Goal: Find specific page/section: Find specific page/section

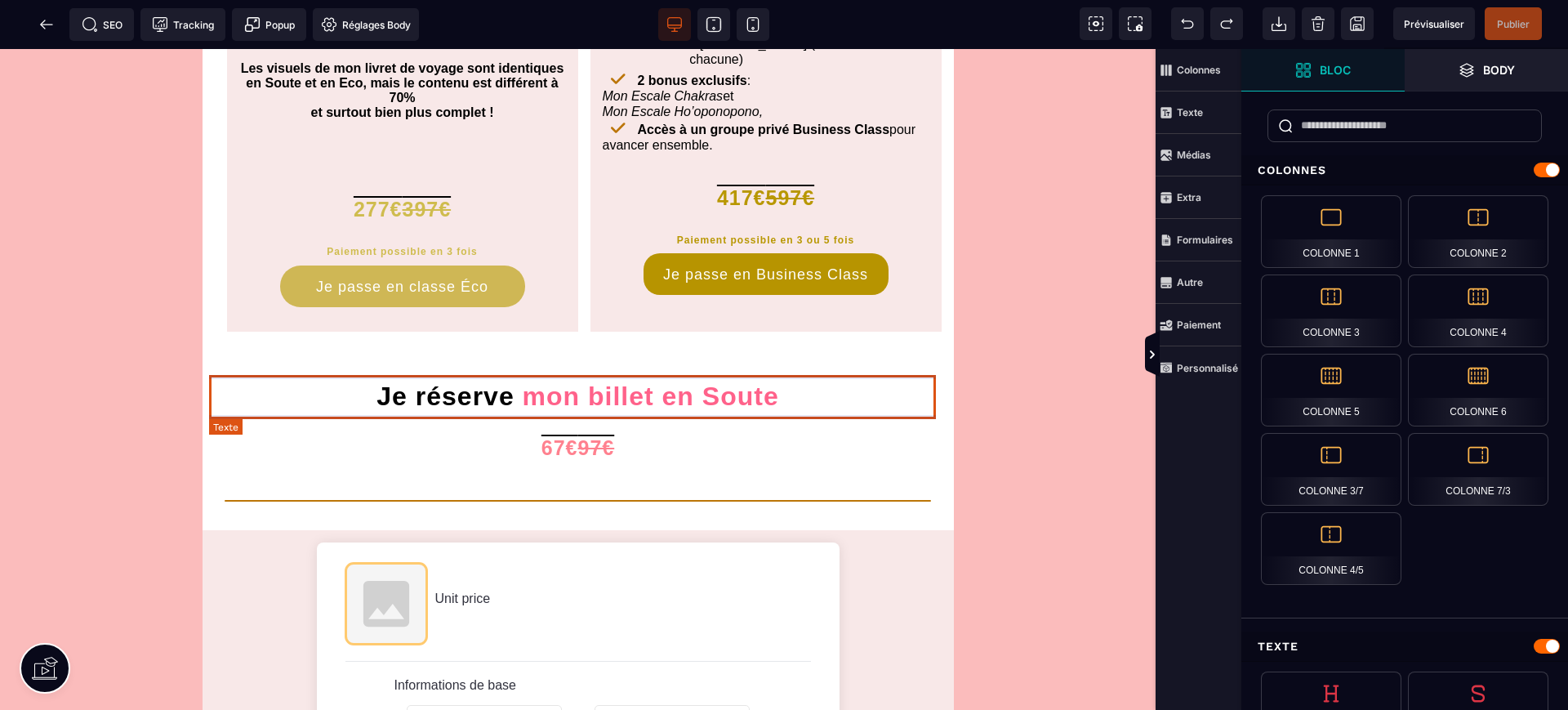
scroll to position [1090, 0]
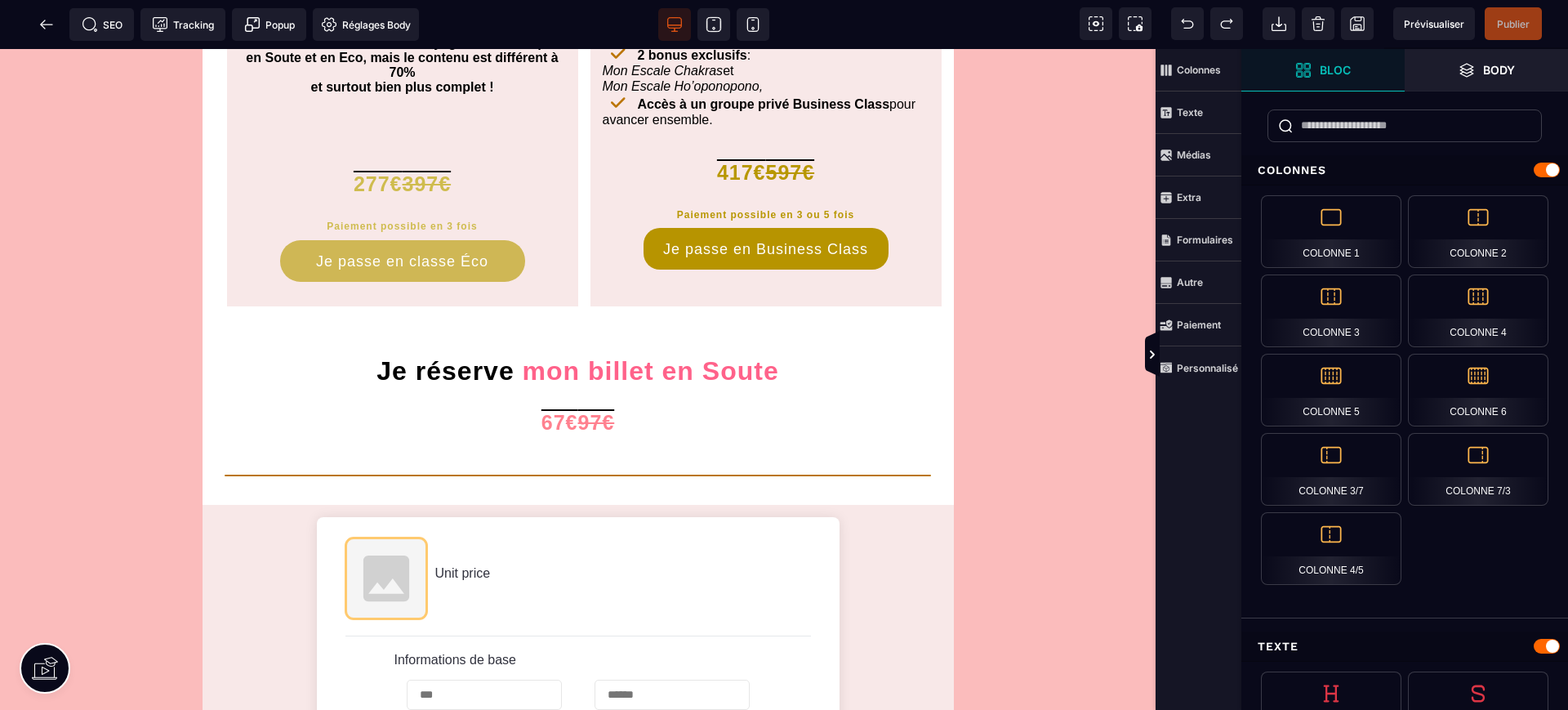
click at [47, 22] on icon at bounding box center [46, 24] width 17 height 17
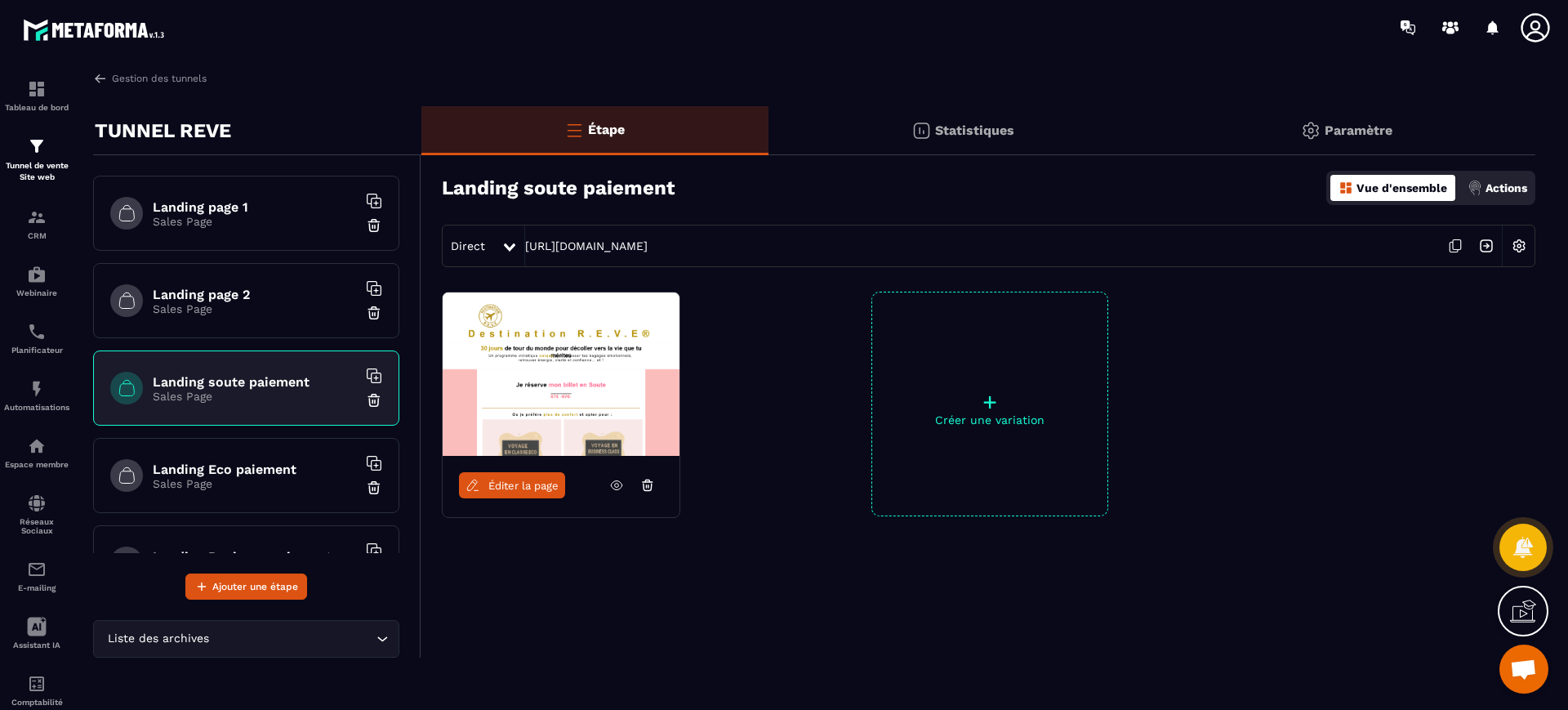
click at [280, 312] on p "Sales Page" at bounding box center [254, 308] width 205 height 13
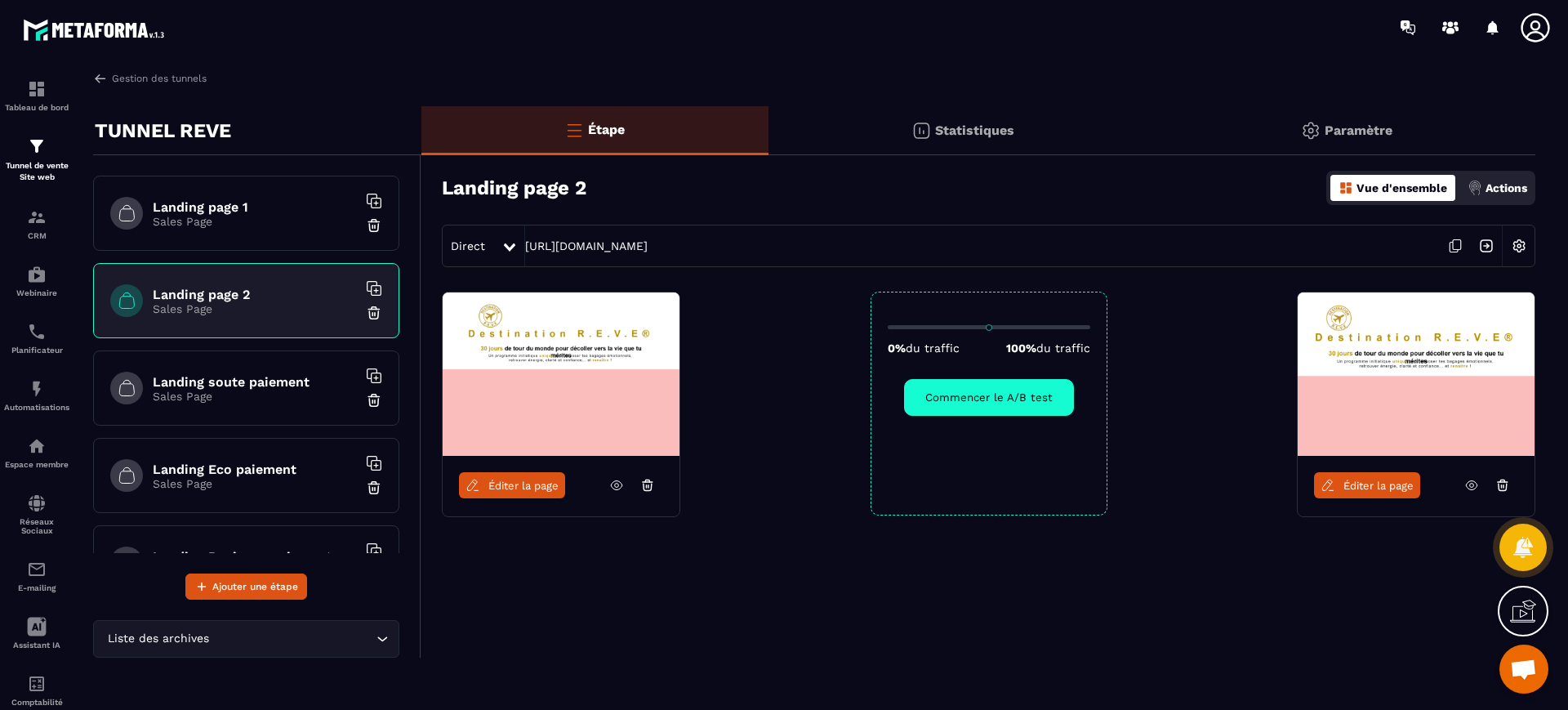
click at [539, 483] on span "Éditer la page" at bounding box center [523, 486] width 71 height 12
